Goal: Download file/media

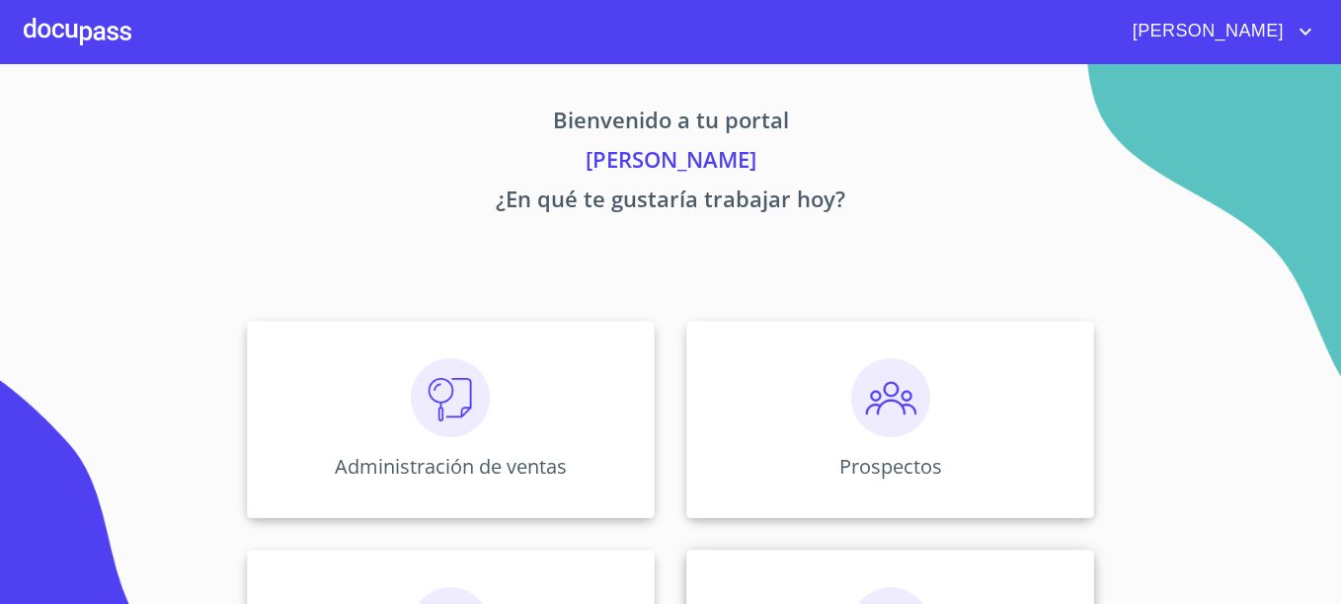
scroll to position [388, 0]
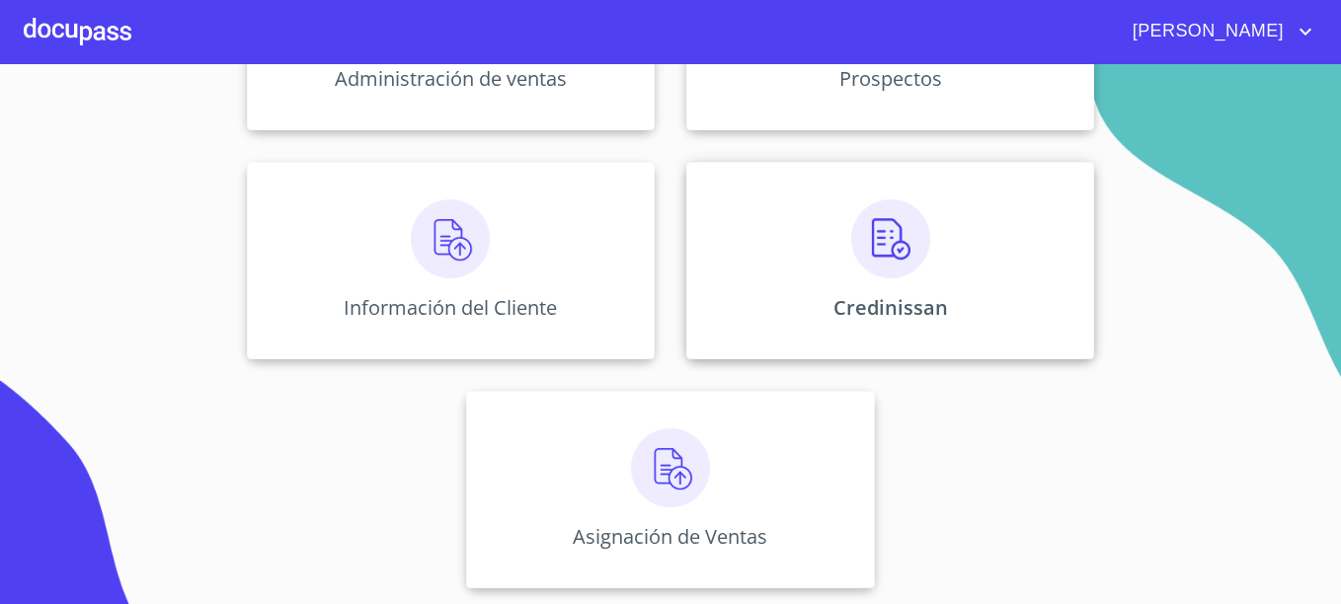
click at [921, 246] on img at bounding box center [890, 238] width 79 height 79
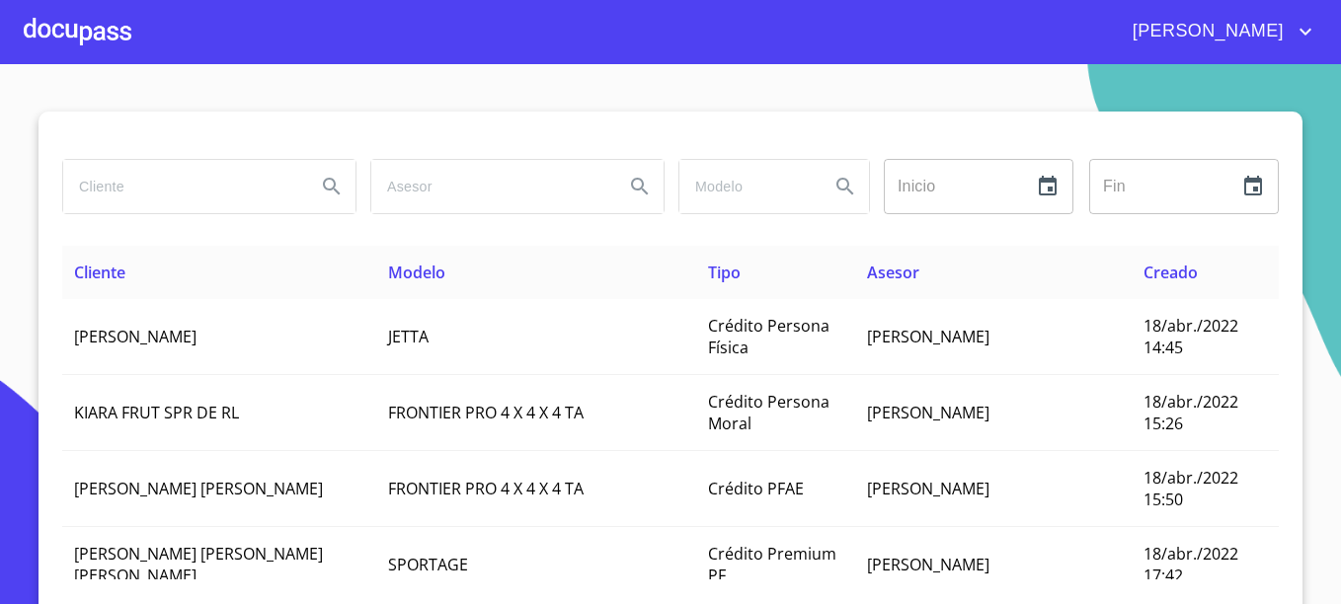
click at [214, 191] on input "search" at bounding box center [181, 186] width 237 height 53
type input "[PERSON_NAME]"
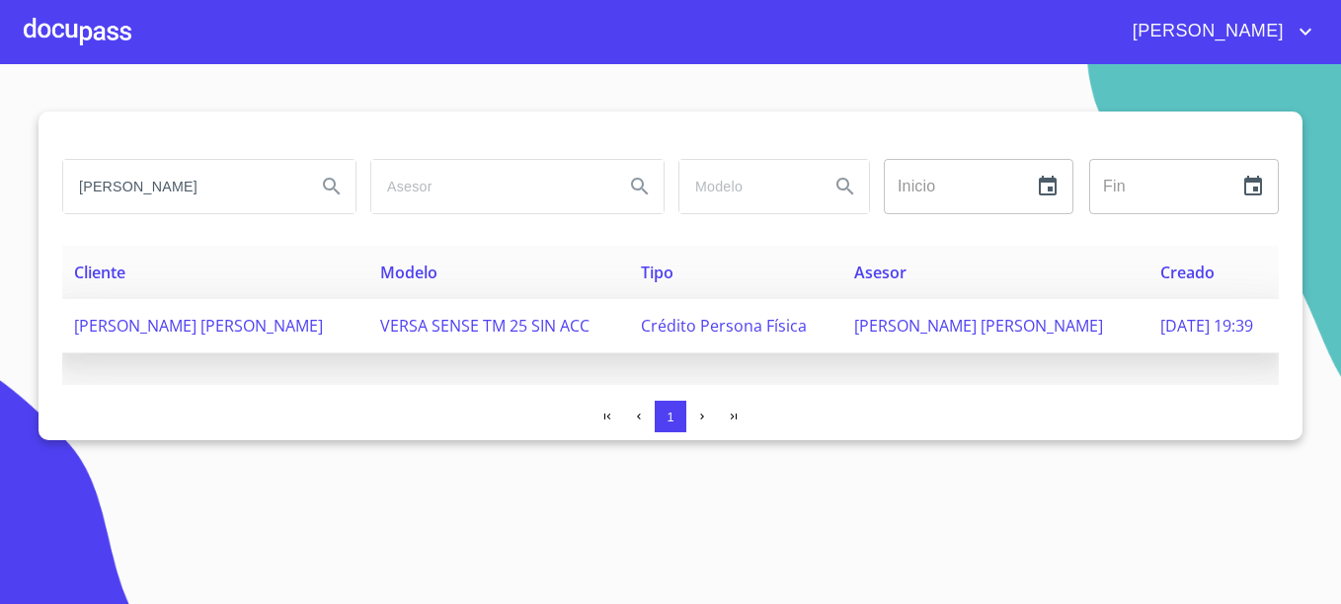
click at [259, 324] on span "[PERSON_NAME] [PERSON_NAME]" at bounding box center [198, 326] width 249 height 22
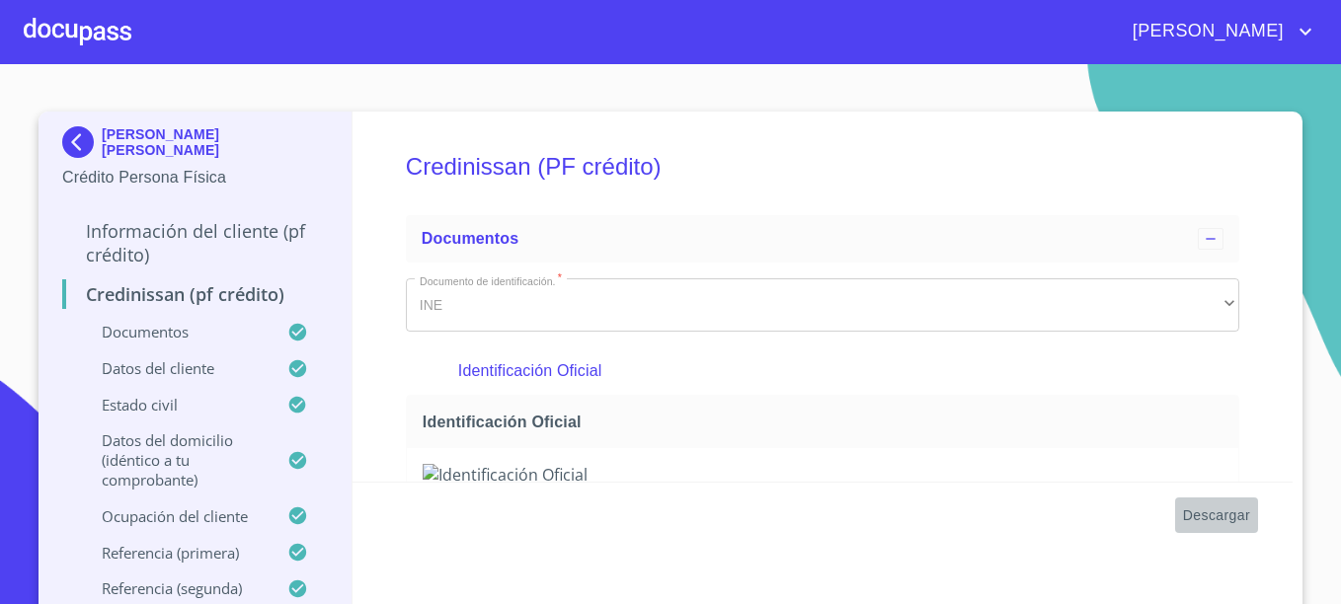
click at [1190, 506] on span "Descargar" at bounding box center [1216, 515] width 67 height 25
click at [102, 148] on p "[PERSON_NAME] [PERSON_NAME]" at bounding box center [215, 142] width 226 height 32
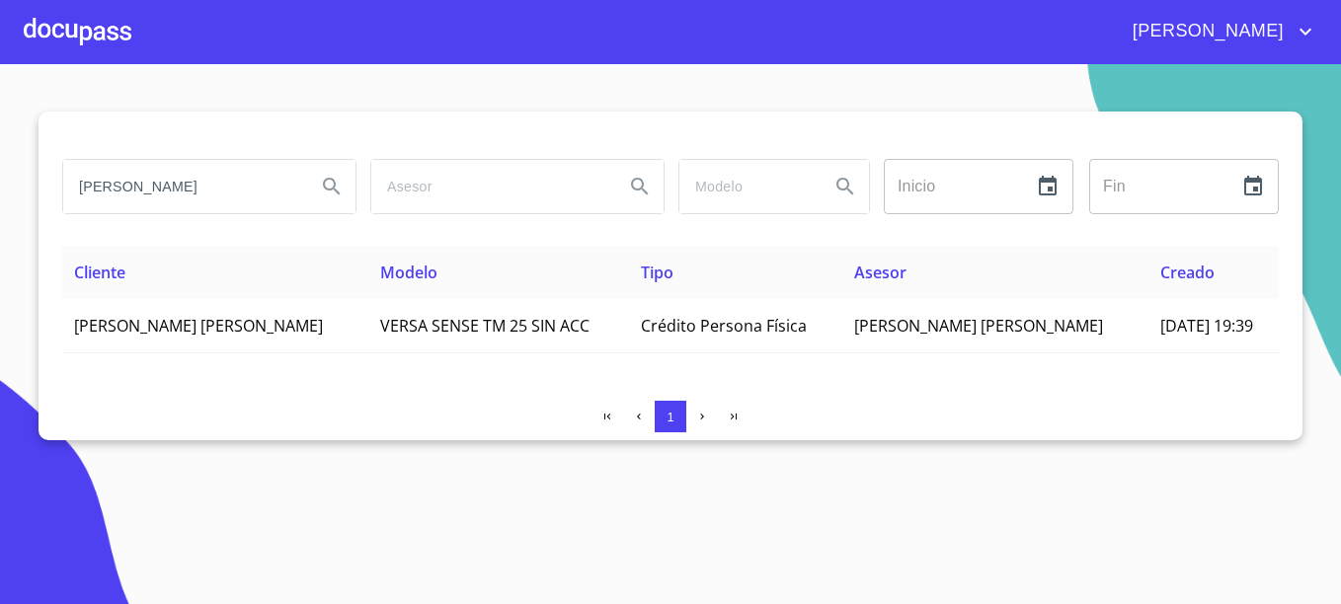
drag, startPoint x: 275, startPoint y: 190, endPoint x: 23, endPoint y: 187, distance: 252.7
click at [23, 187] on section "[PERSON_NAME] ​ Fin ​ Cliente Modelo Tipo Asesor Creado [PERSON_NAME] [PERSON_N…" at bounding box center [670, 334] width 1341 height 540
type input "[PERSON_NAME]"
click at [308, 163] on button "Search" at bounding box center [331, 186] width 47 height 47
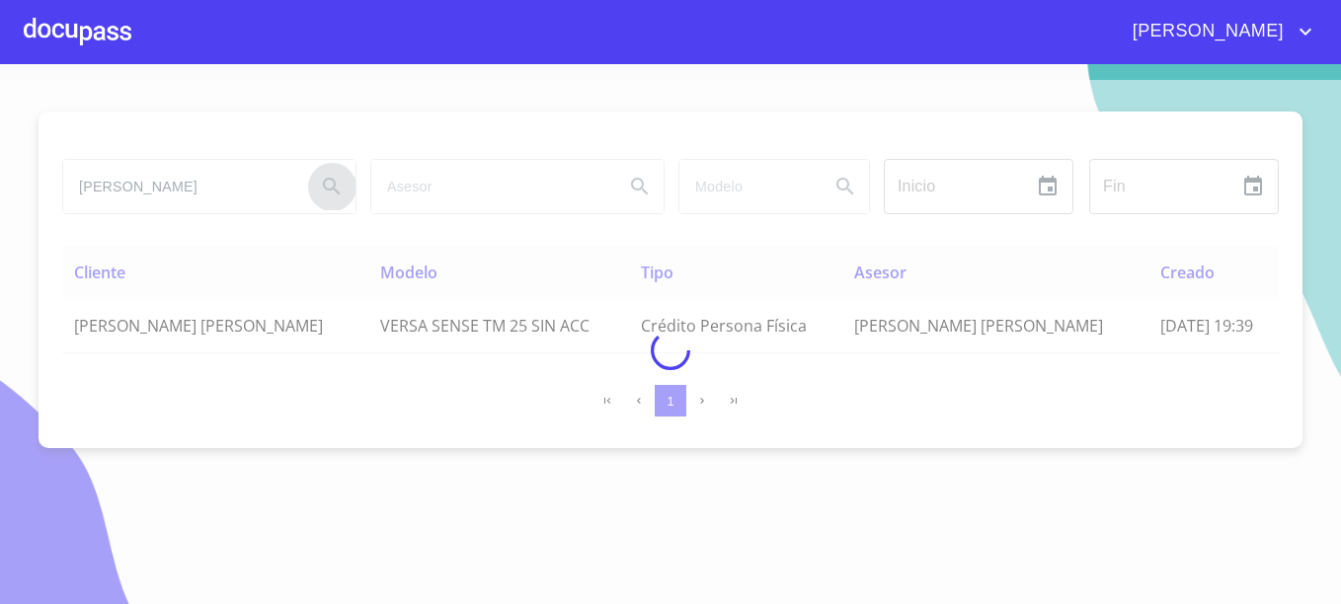
type button "[PERSON_NAME]"
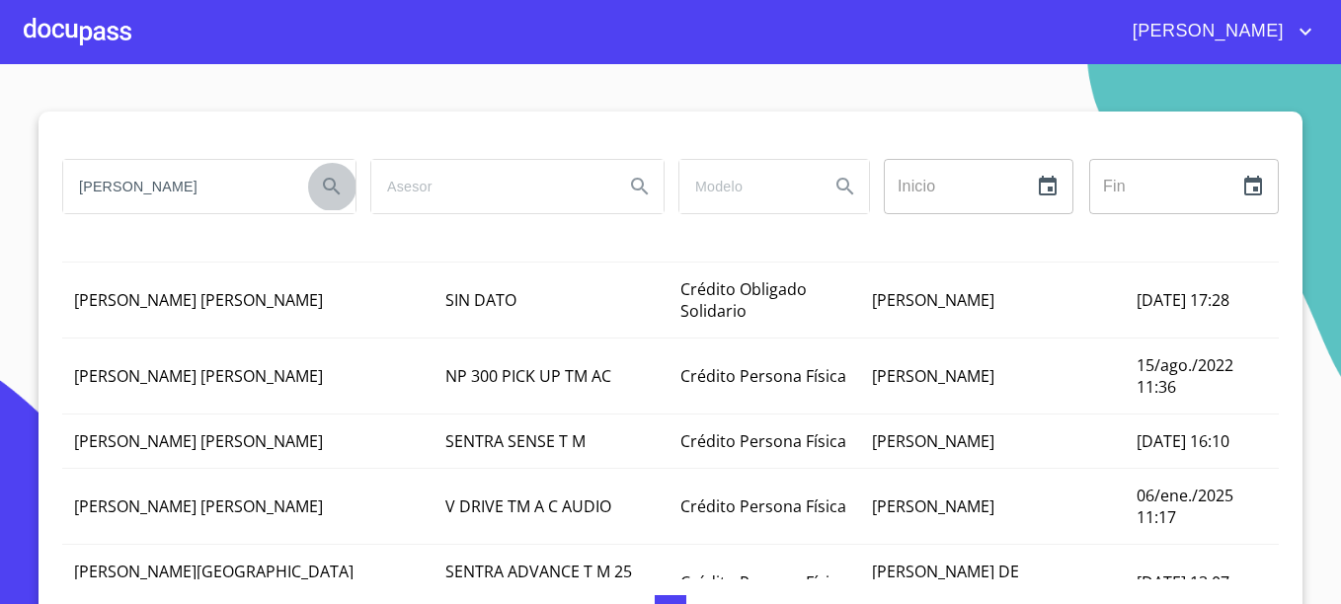
scroll to position [494, 0]
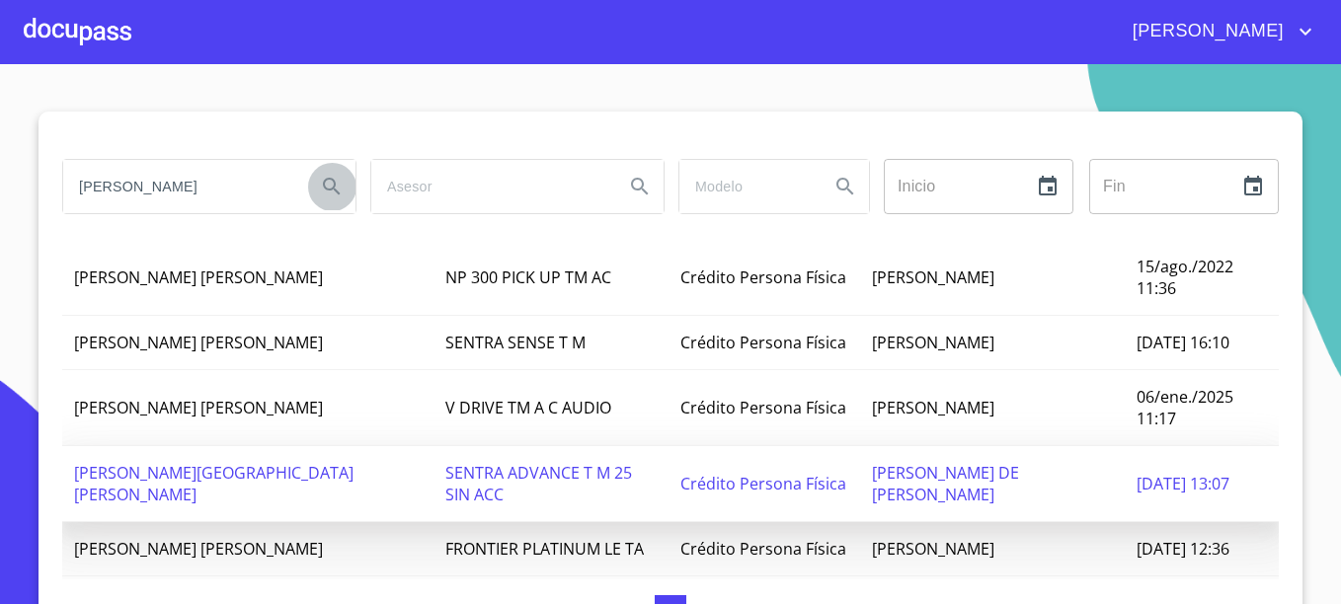
click at [1136, 495] on span "[DATE] 13:07" at bounding box center [1182, 484] width 93 height 22
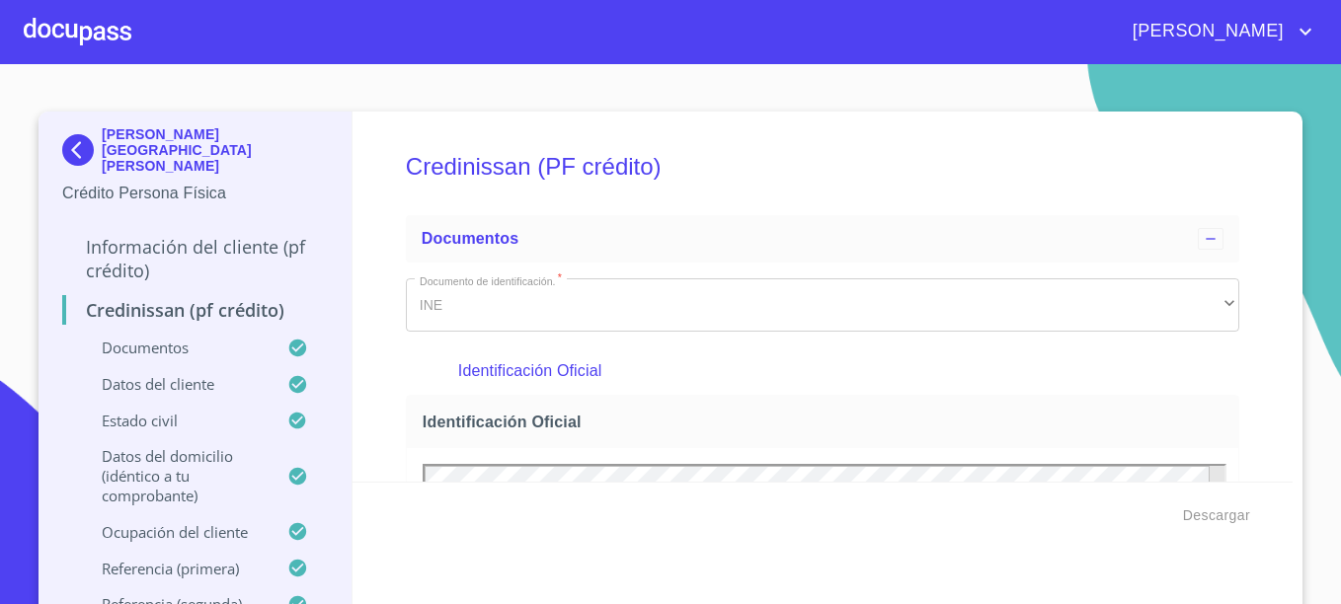
click at [79, 141] on img at bounding box center [81, 150] width 39 height 32
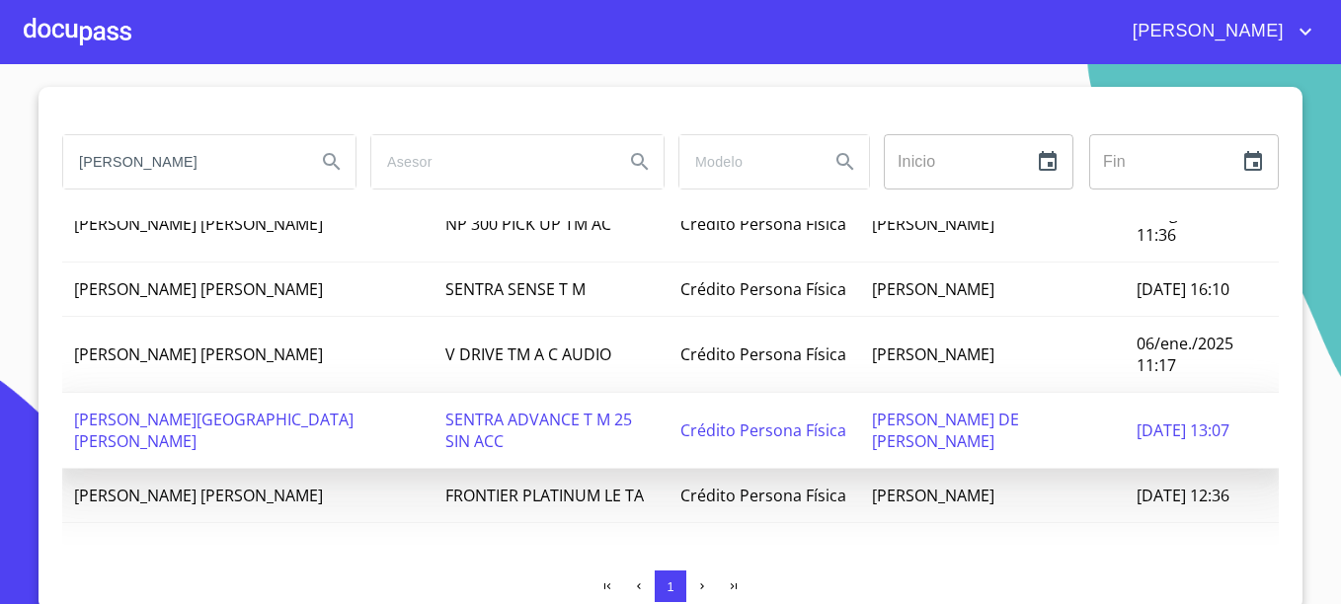
scroll to position [31, 0]
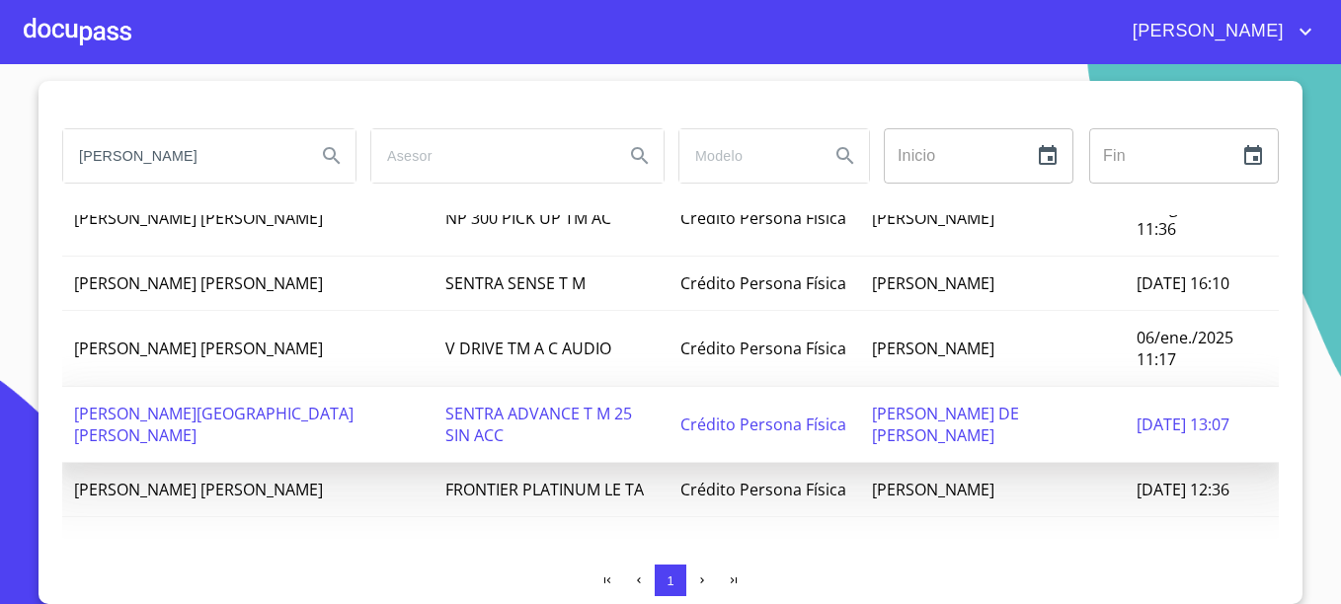
click at [921, 404] on span "[PERSON_NAME] DE [PERSON_NAME]" at bounding box center [945, 424] width 147 height 43
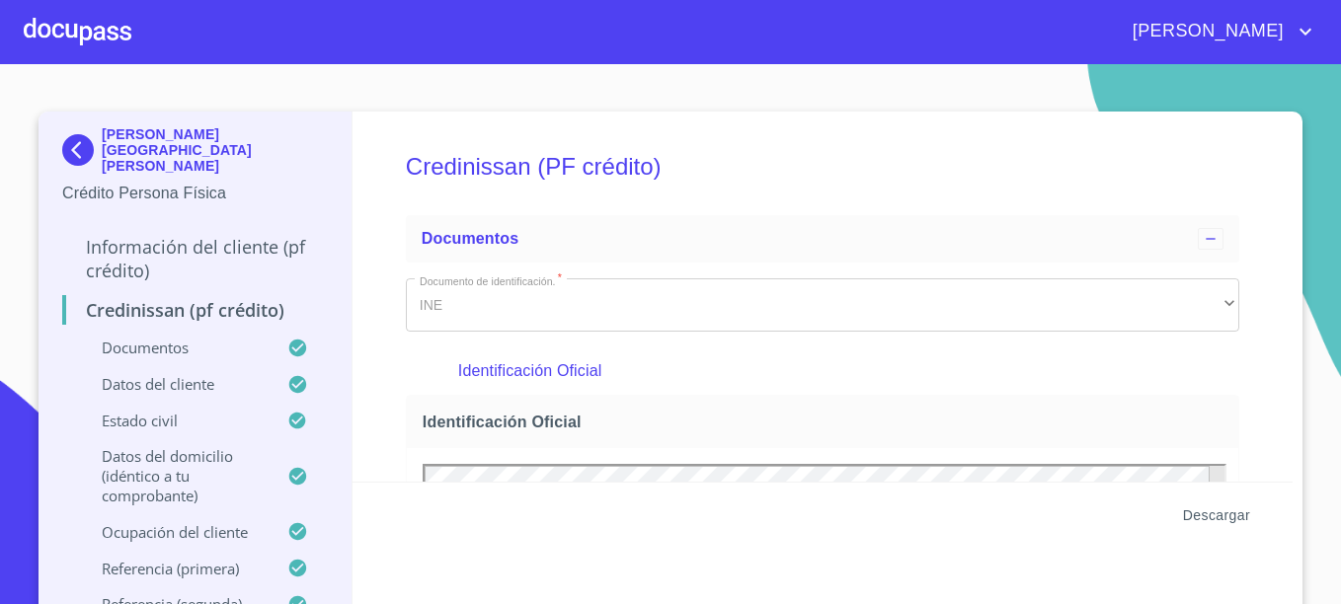
click at [1199, 515] on span "Descargar" at bounding box center [1216, 515] width 67 height 25
click at [133, 145] on p "[PERSON_NAME][GEOGRAPHIC_DATA][PERSON_NAME]" at bounding box center [215, 149] width 226 height 47
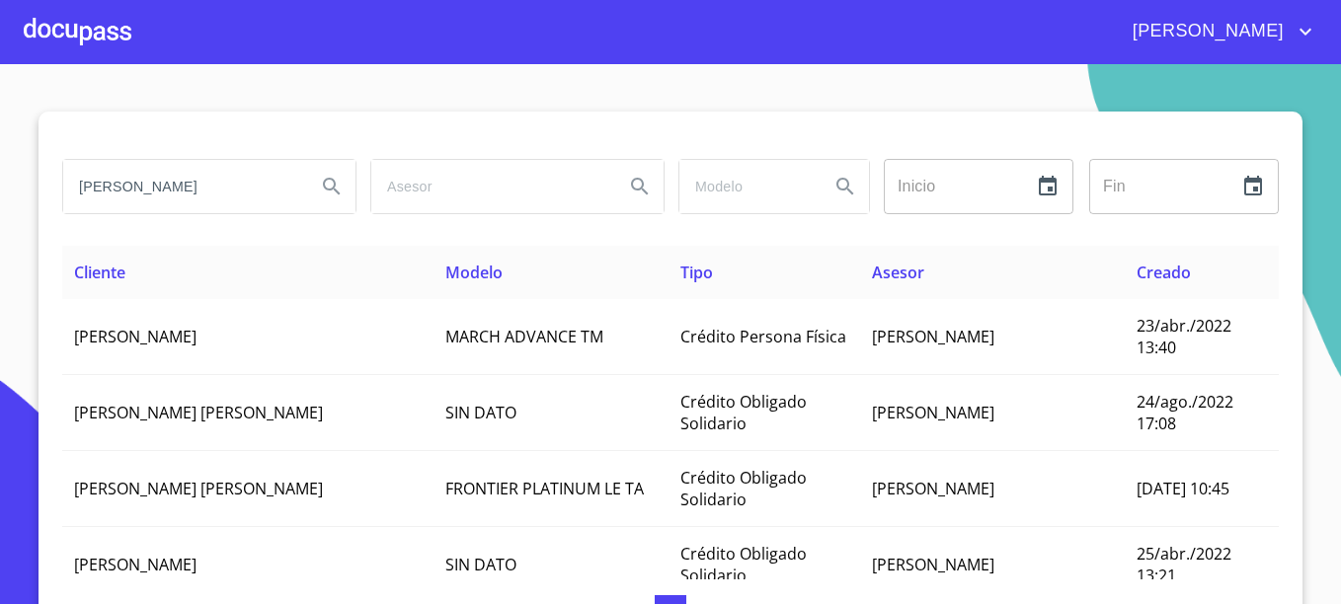
drag, startPoint x: 205, startPoint y: 184, endPoint x: 13, endPoint y: 164, distance: 193.5
click at [13, 166] on section "[PERSON_NAME] Inicio ​ Fin ​ Cliente Modelo Tipo Asesor Creado [PERSON_NAME] MA…" at bounding box center [670, 334] width 1341 height 540
type input "[PERSON_NAME]"
click at [308, 163] on button "Search" at bounding box center [331, 186] width 47 height 47
type button "[PERSON_NAME]"
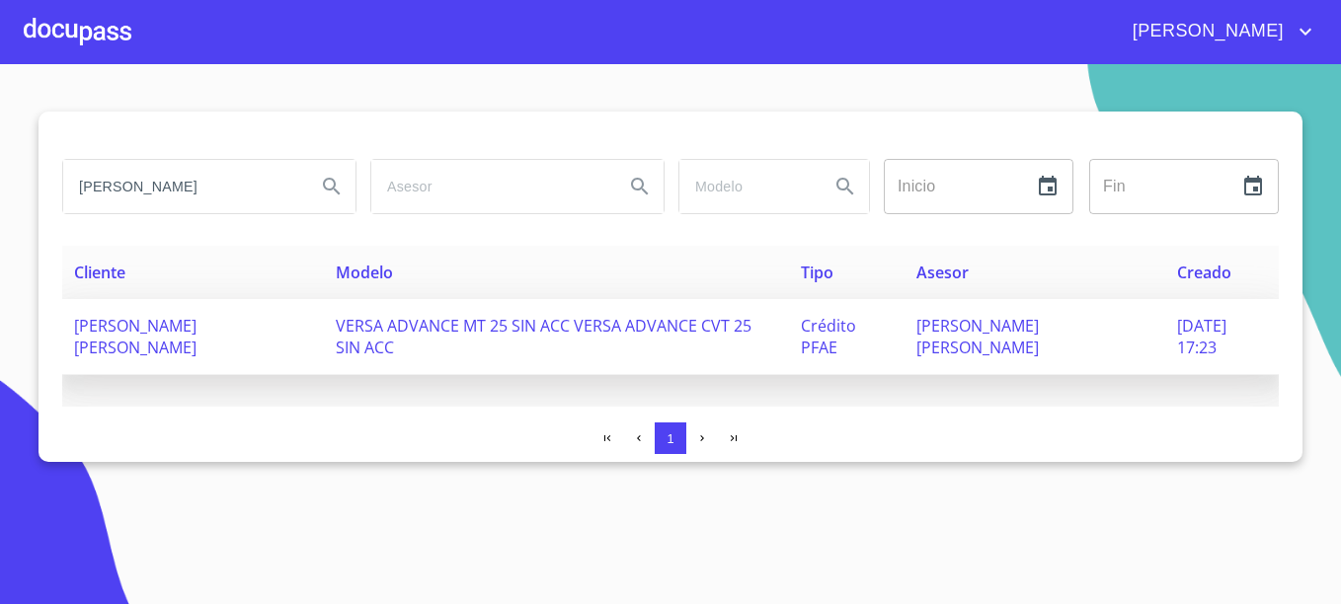
click at [188, 339] on td "[PERSON_NAME] [PERSON_NAME]" at bounding box center [193, 337] width 262 height 76
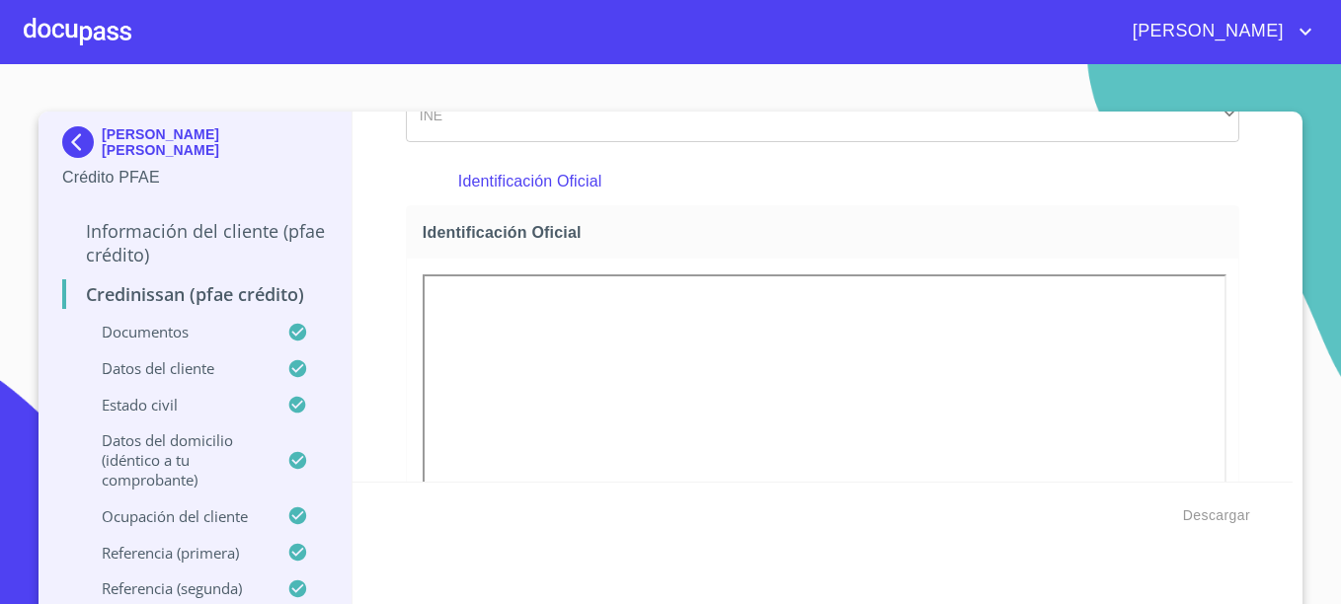
scroll to position [197, 0]
click at [1206, 504] on span "Descargar" at bounding box center [1216, 515] width 67 height 25
